Goal: Task Accomplishment & Management: Use online tool/utility

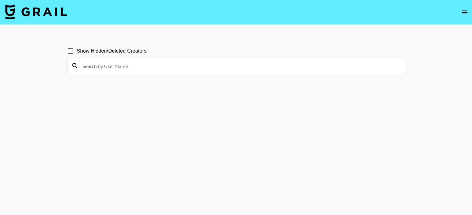
click at [130, 67] on input at bounding box center [240, 66] width 322 height 10
type input "jordansara"
click at [165, 70] on input at bounding box center [240, 66] width 322 height 10
click at [151, 70] on input at bounding box center [240, 66] width 322 height 10
type input "jordansara"
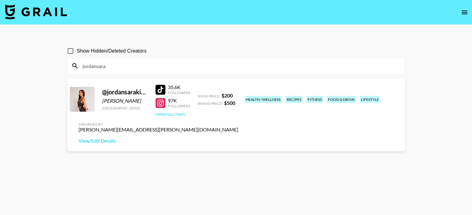
click at [182, 114] on button "View Full Stats" at bounding box center [169, 114] width 29 height 5
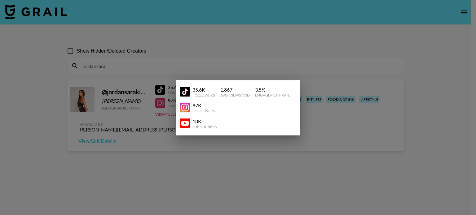
click at [329, 147] on div at bounding box center [238, 107] width 476 height 215
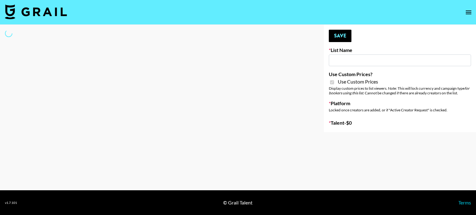
type input "E-Com IG"
checkbox input "true"
select select "Brand"
